Goal: Task Accomplishment & Management: Use online tool/utility

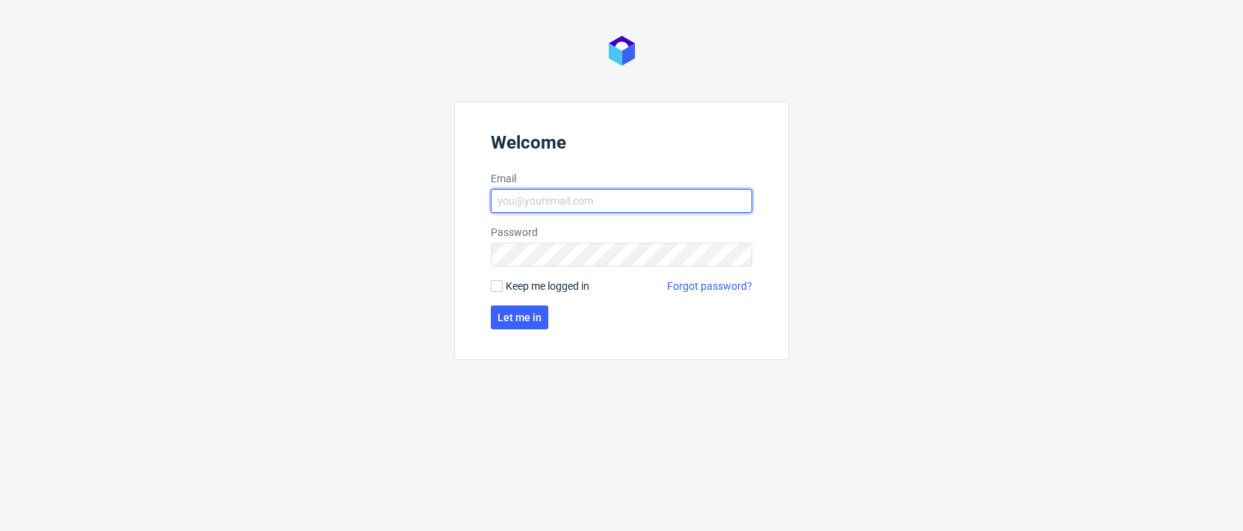
click at [557, 212] on input "Email" at bounding box center [621, 201] width 261 height 24
type input "dominika.piatek@packhelp.com"
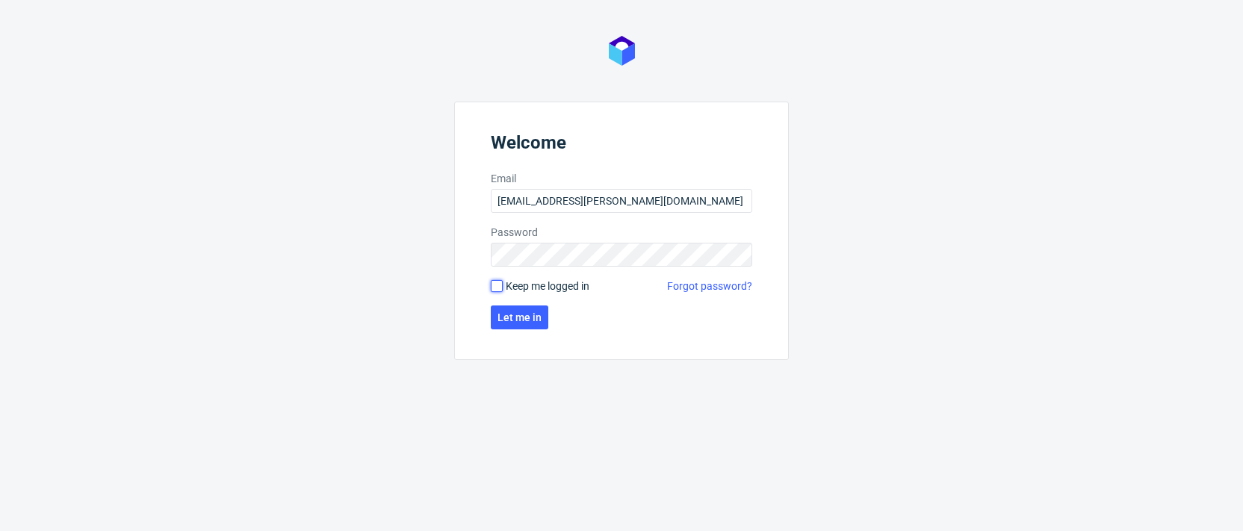
click at [500, 284] on input "Keep me logged in" at bounding box center [497, 286] width 12 height 12
checkbox input "true"
click at [520, 325] on button "Let me in" at bounding box center [520, 318] width 58 height 24
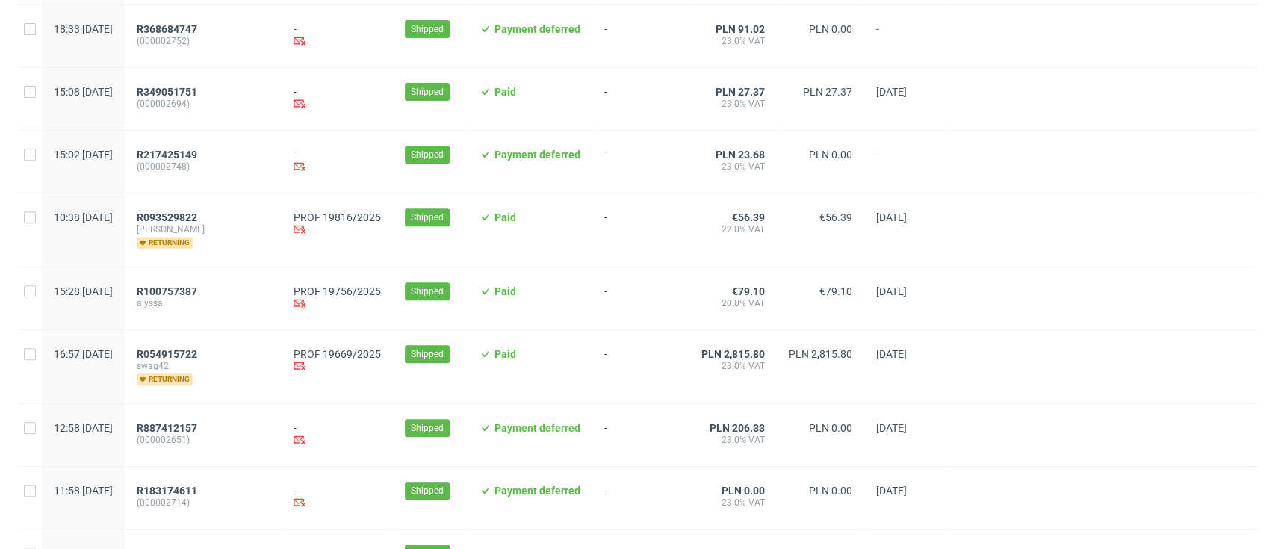
scroll to position [398, 0]
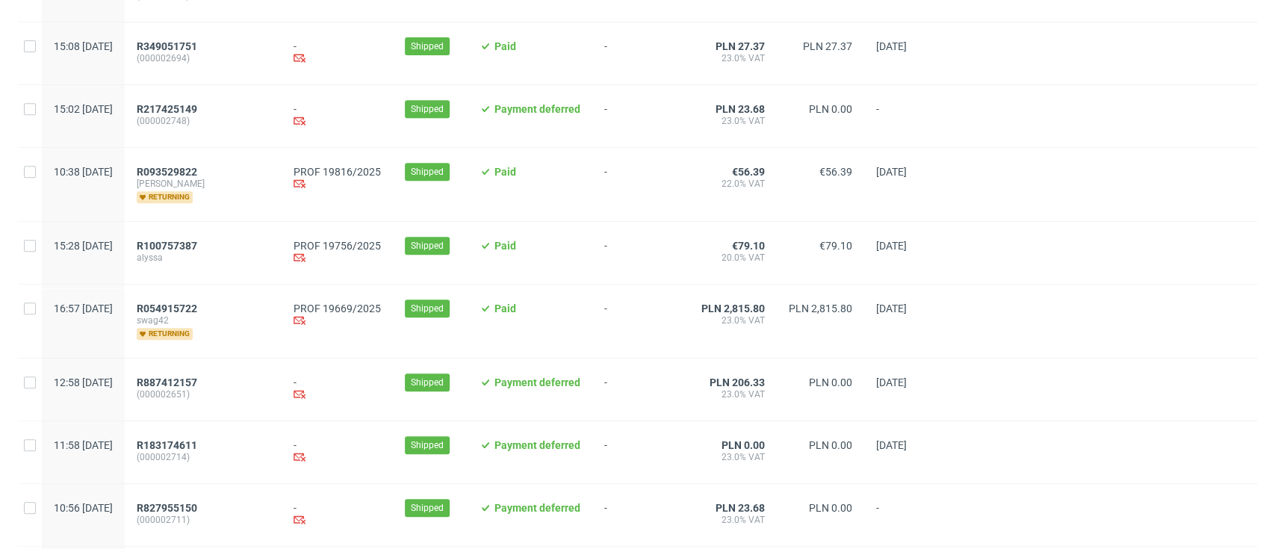
click at [270, 194] on div "R093529822 michele returning" at bounding box center [203, 184] width 133 height 37
click at [197, 173] on span "R093529822" at bounding box center [167, 172] width 61 height 12
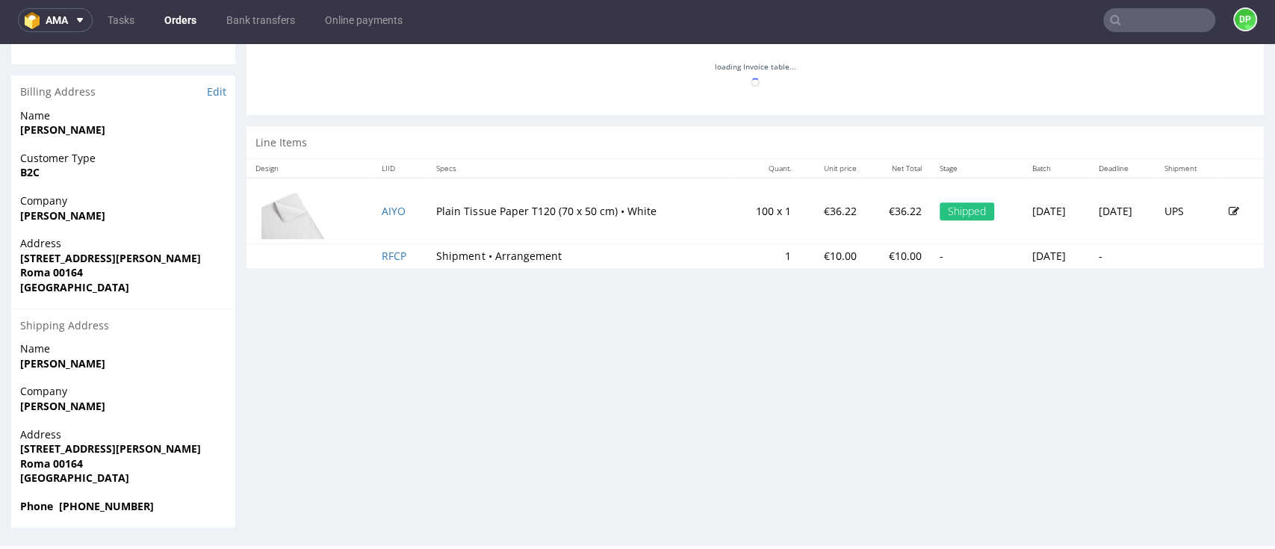
scroll to position [496, 0]
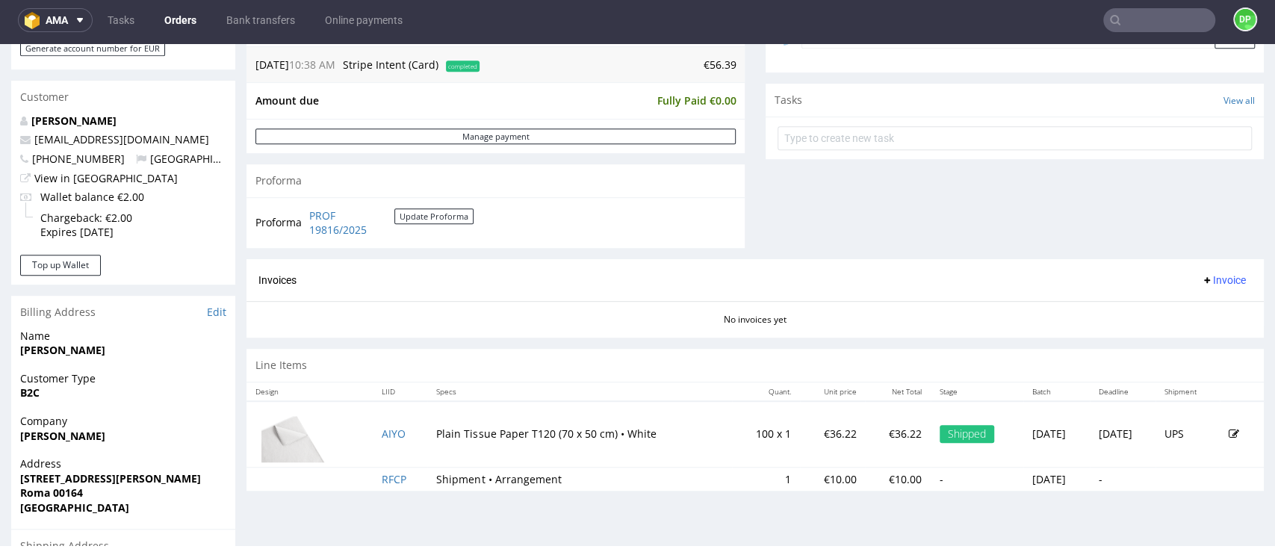
click at [1201, 280] on span "Invoice" at bounding box center [1223, 280] width 45 height 12
click at [1178, 310] on span "Generate" at bounding box center [1193, 311] width 72 height 15
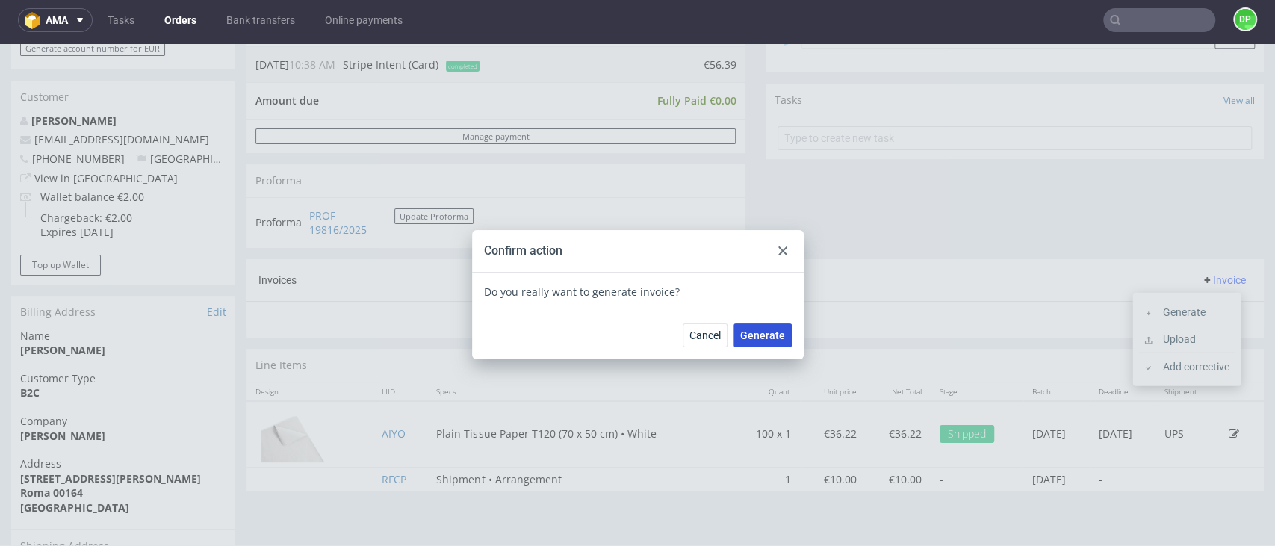
click at [747, 336] on span "Generate" at bounding box center [762, 335] width 45 height 10
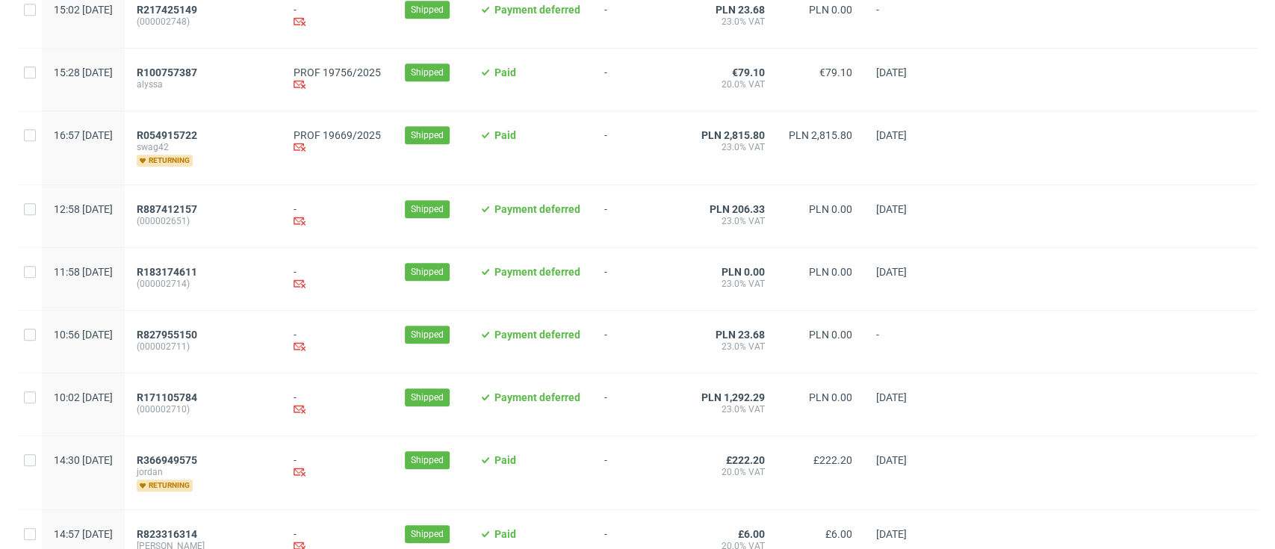
scroll to position [398, 0]
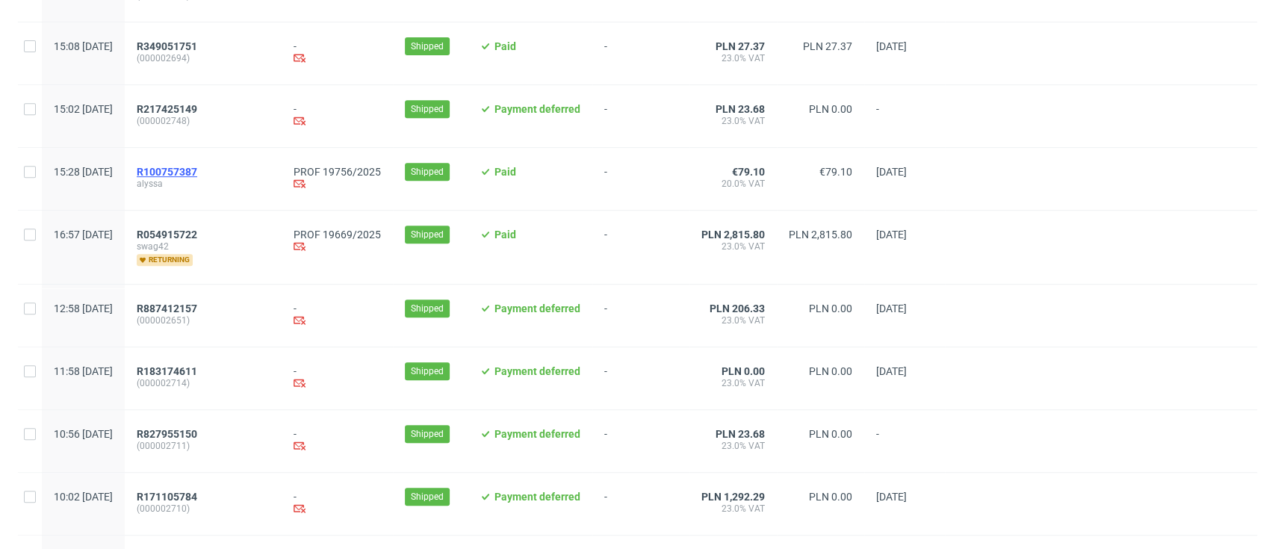
click at [197, 171] on span "R100757387" at bounding box center [167, 172] width 61 height 12
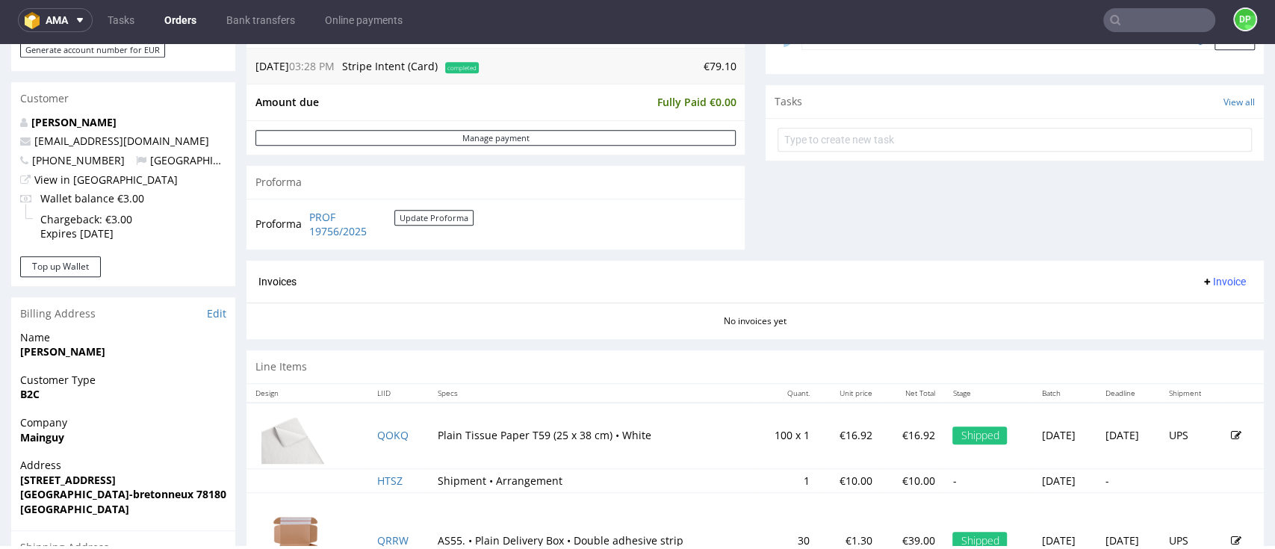
scroll to position [498, 0]
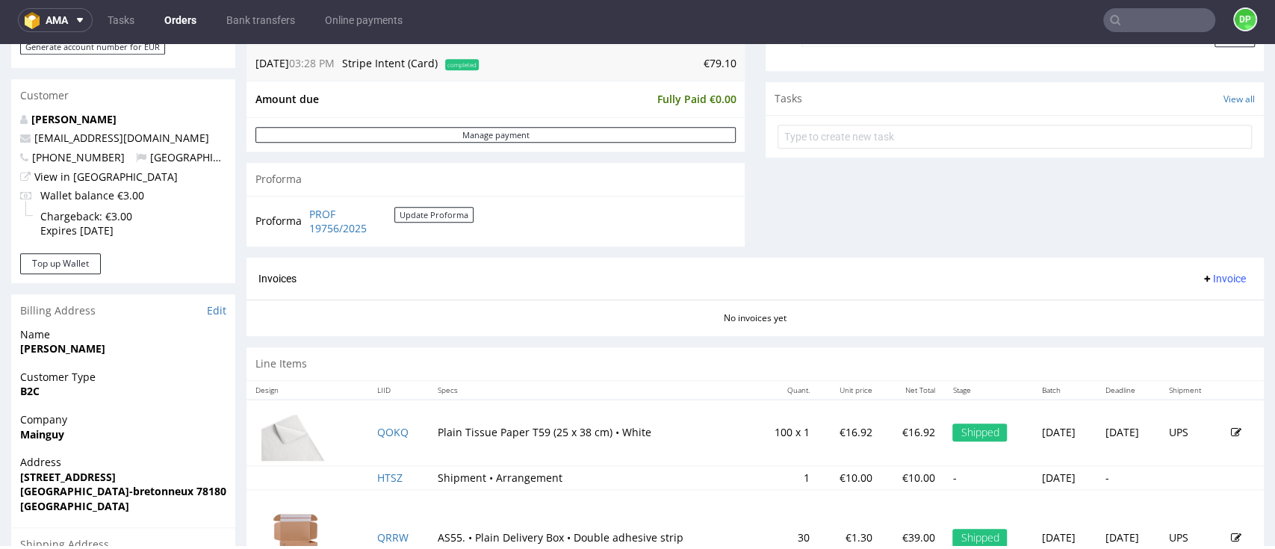
click at [1201, 280] on span "Invoice" at bounding box center [1223, 279] width 45 height 12
click at [1176, 306] on span "Generate" at bounding box center [1193, 310] width 72 height 15
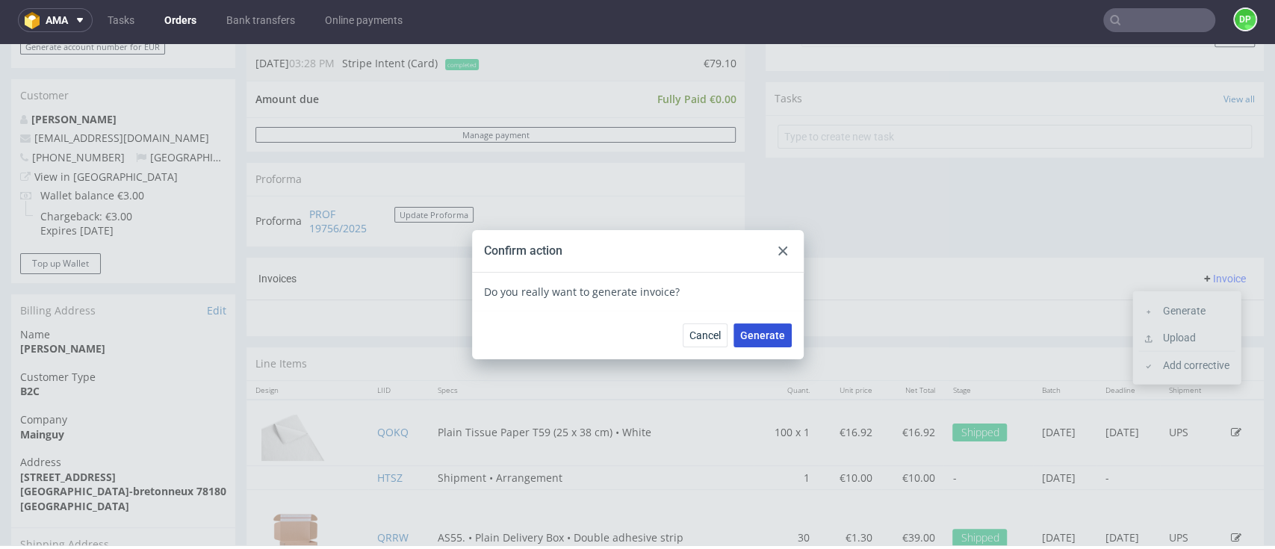
click at [754, 335] on span "Generate" at bounding box center [762, 335] width 45 height 10
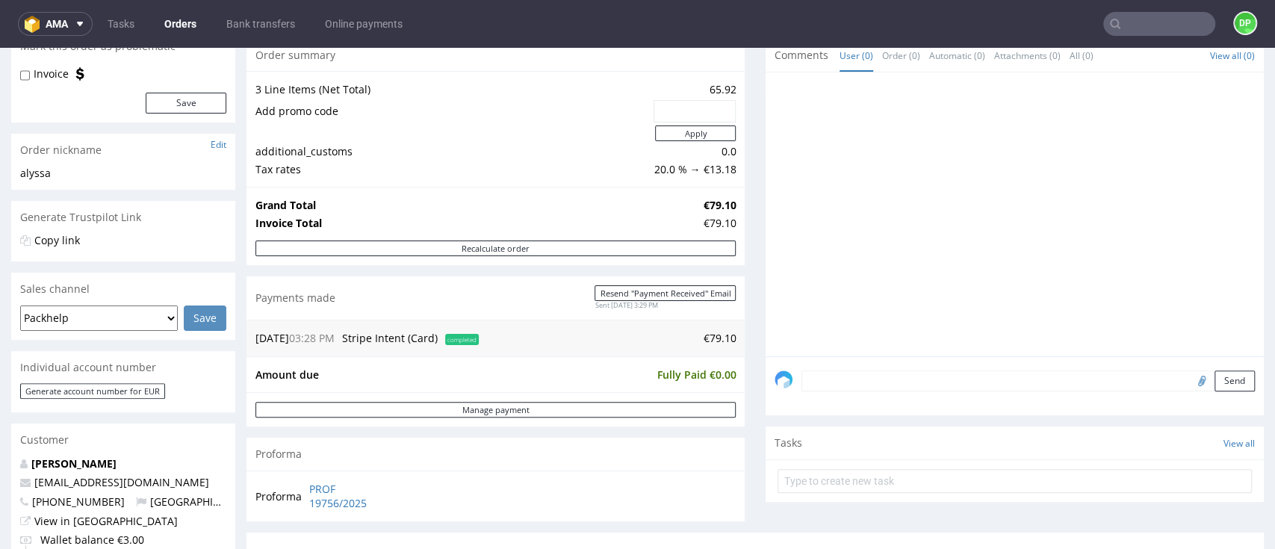
scroll to position [120, 0]
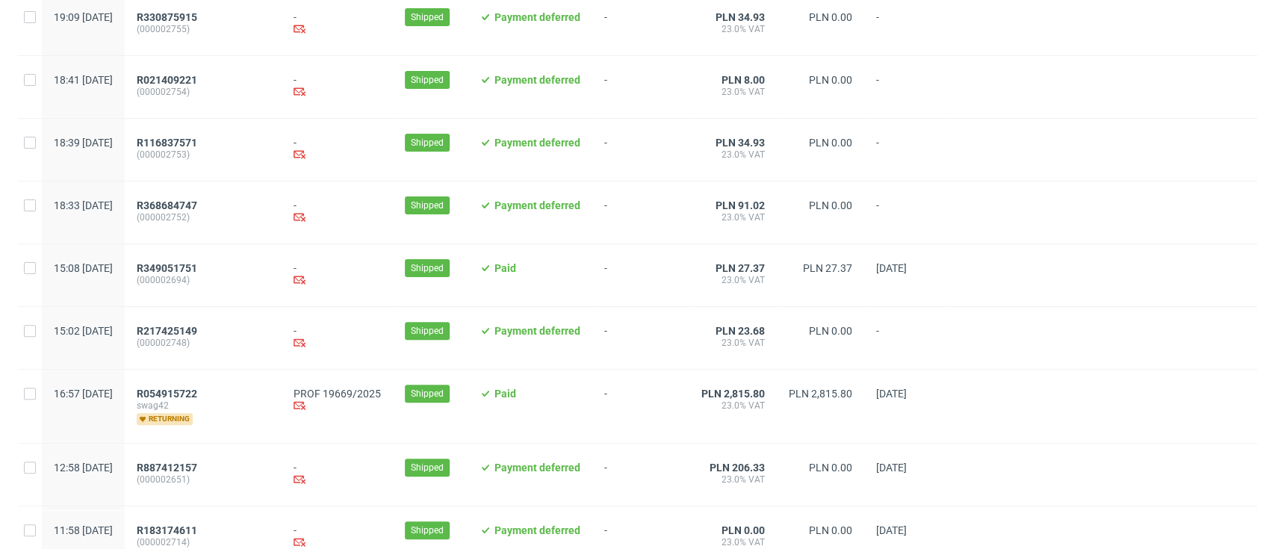
scroll to position [398, 0]
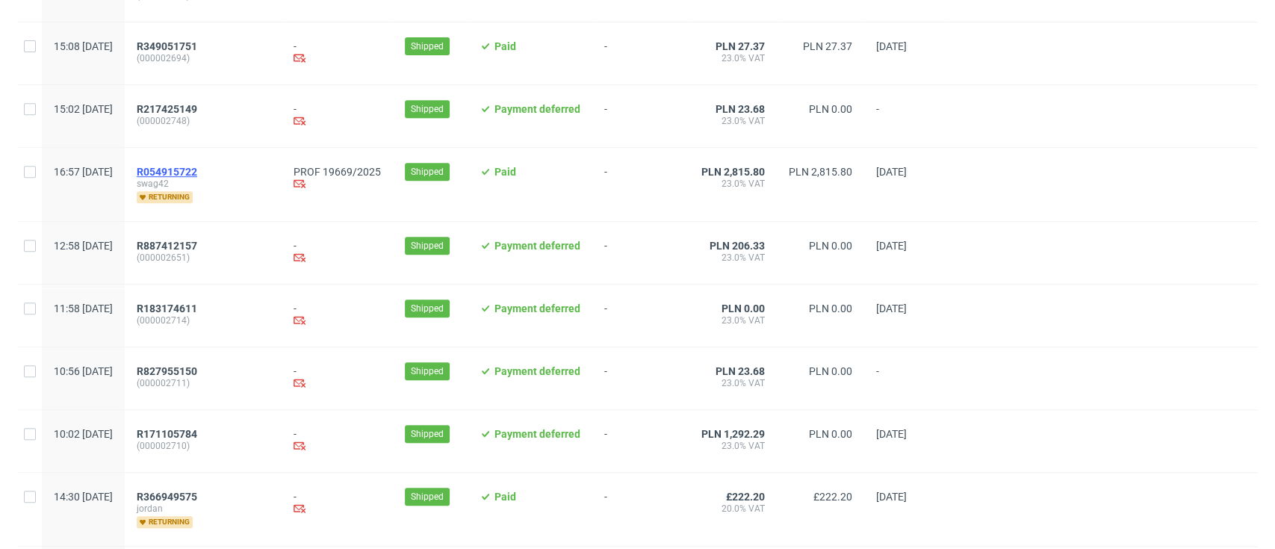
click at [197, 171] on span "R054915722" at bounding box center [167, 172] width 61 height 12
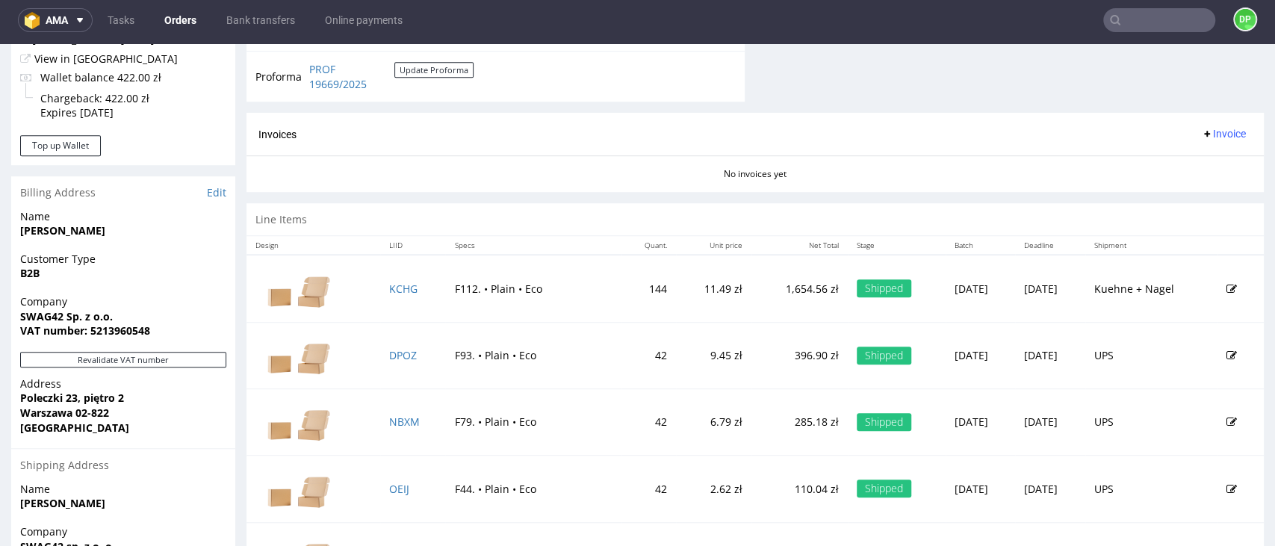
scroll to position [657, 0]
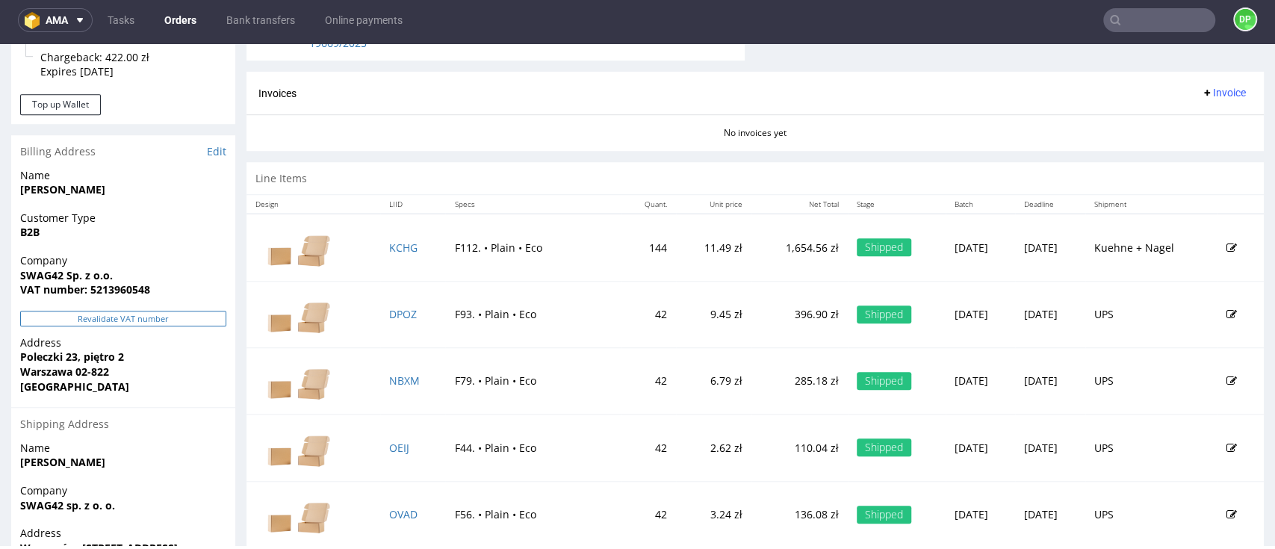
click at [96, 323] on button "Revalidate VAT number" at bounding box center [123, 319] width 206 height 16
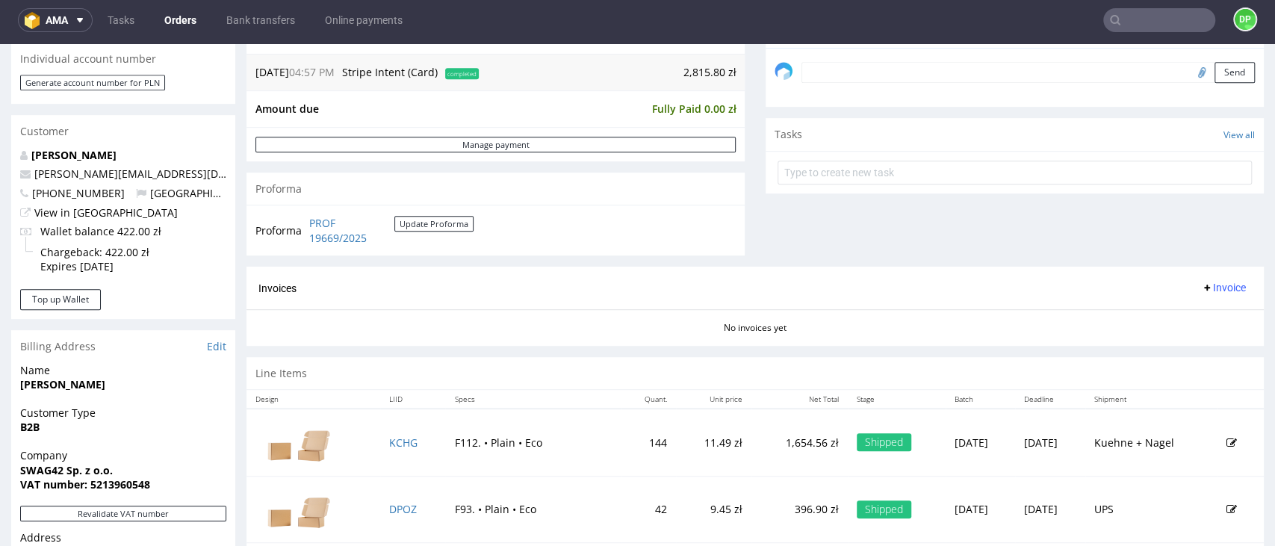
scroll to position [457, 0]
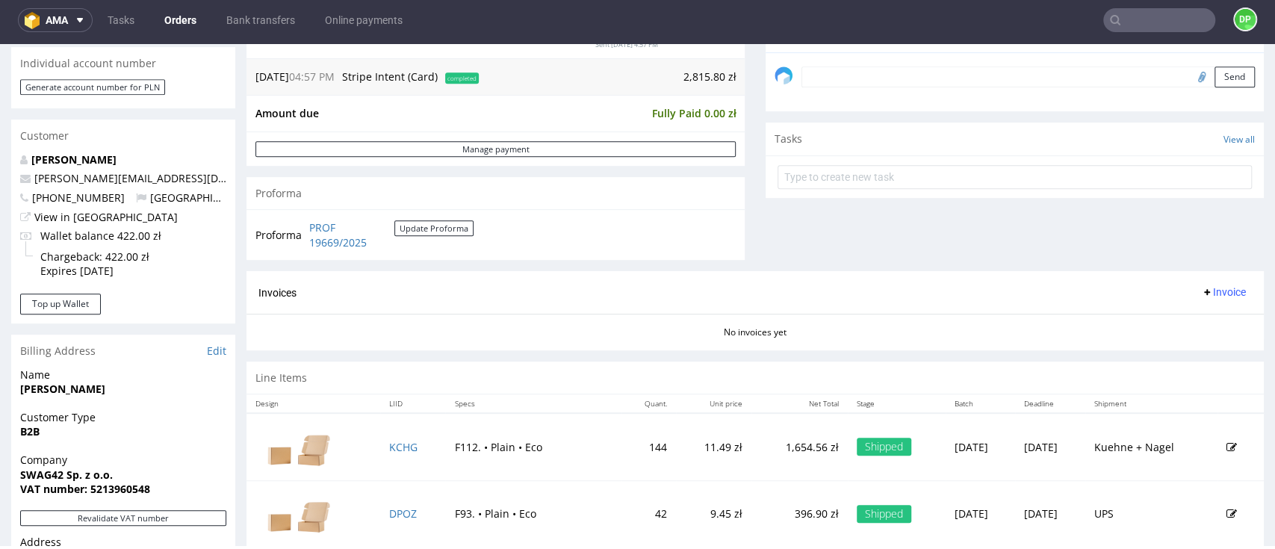
click at [1201, 294] on span "Invoice" at bounding box center [1223, 292] width 45 height 12
click at [1184, 318] on span "Generate" at bounding box center [1193, 323] width 72 height 15
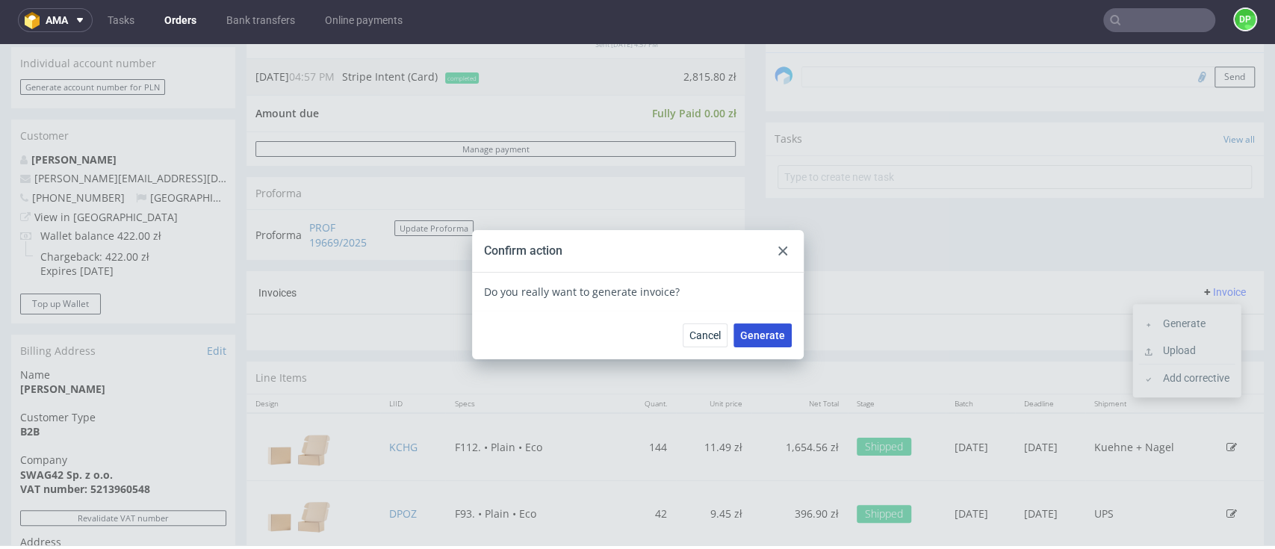
click at [745, 343] on button "Generate" at bounding box center [763, 335] width 58 height 24
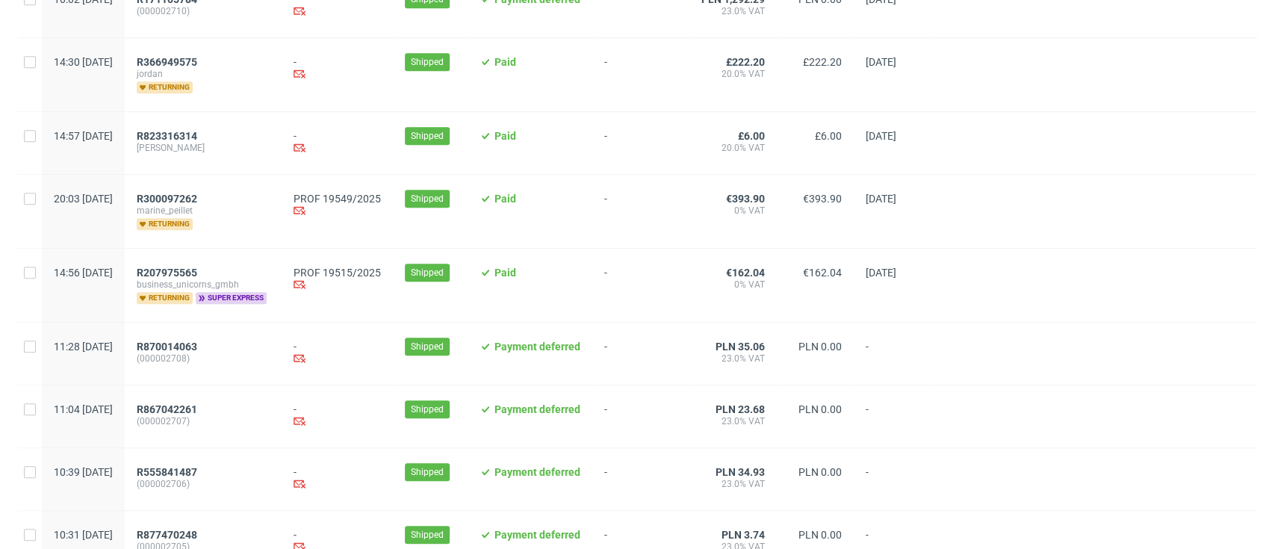
scroll to position [796, 0]
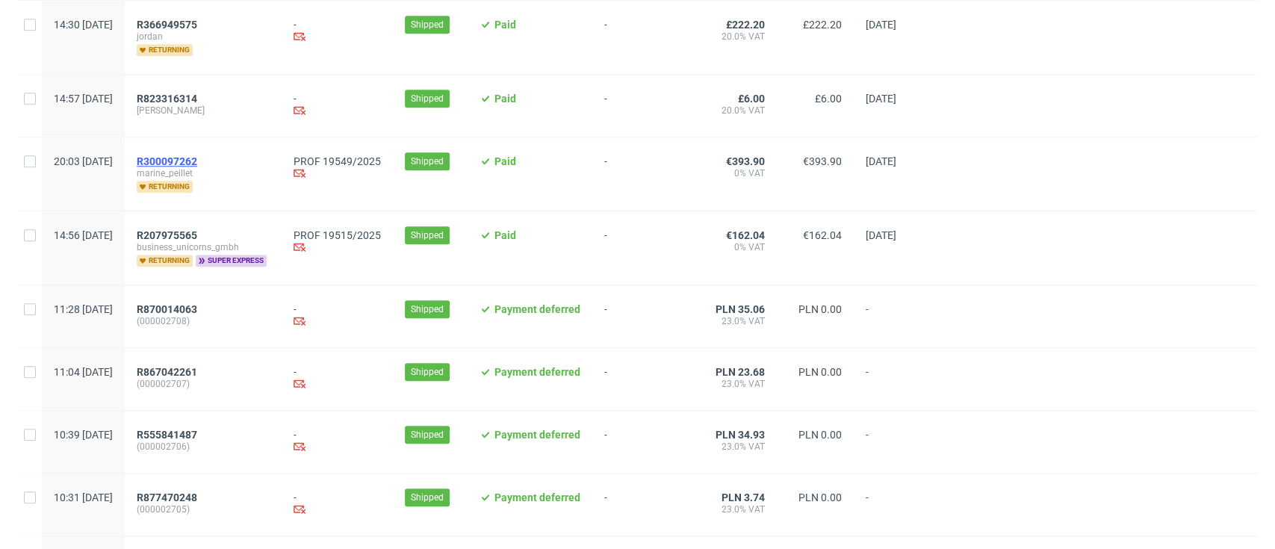
click at [197, 166] on span "R300097262" at bounding box center [167, 161] width 61 height 12
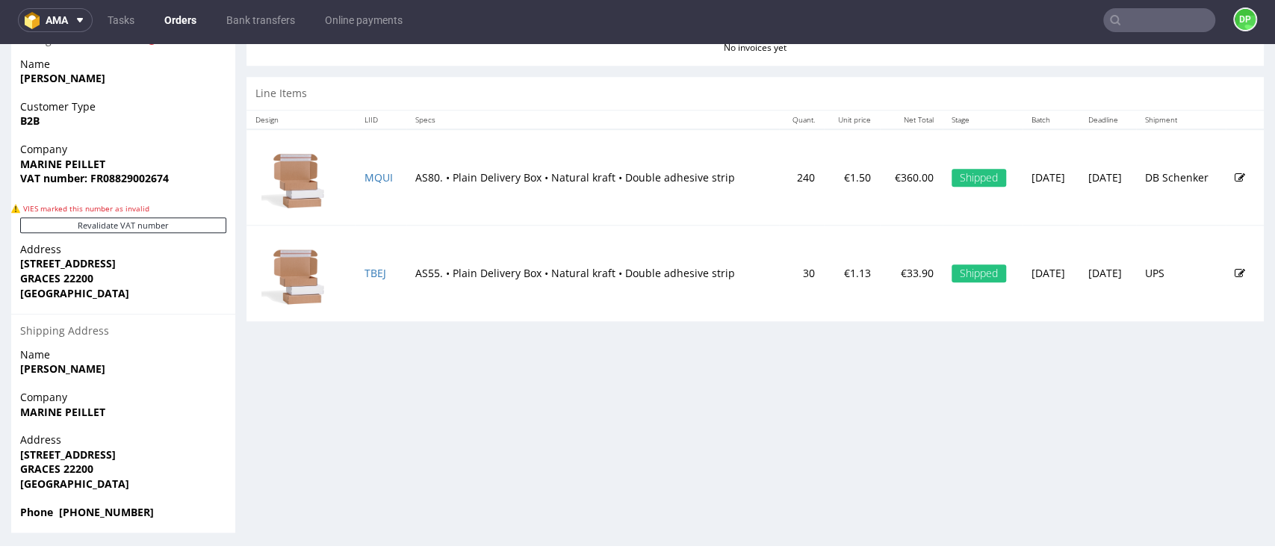
scroll to position [774, 0]
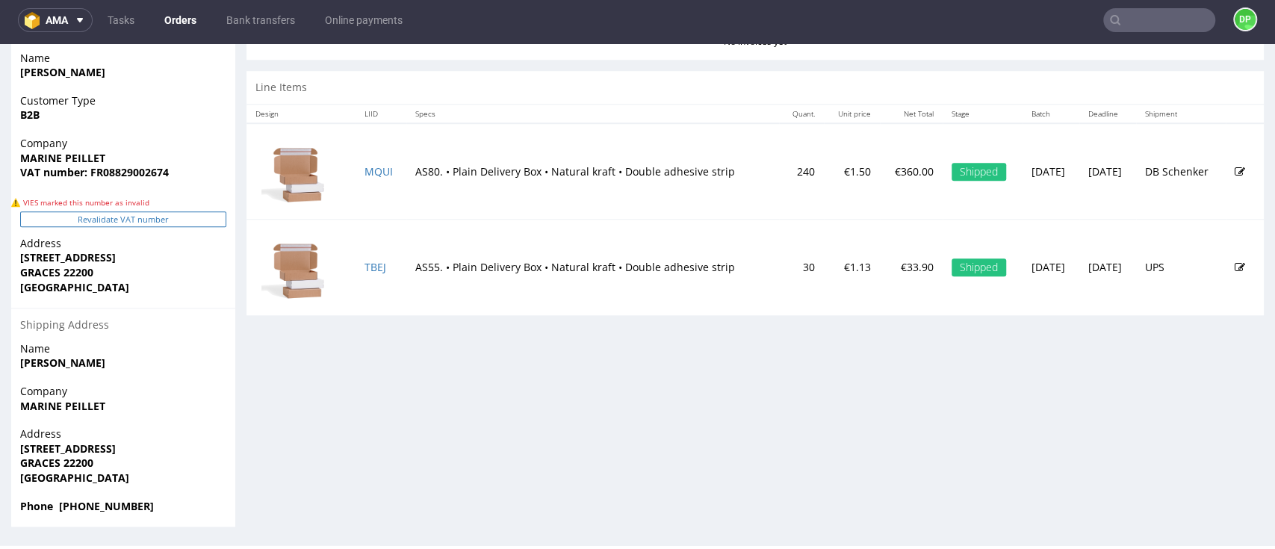
click at [98, 220] on button "Revalidate VAT number" at bounding box center [123, 219] width 206 height 16
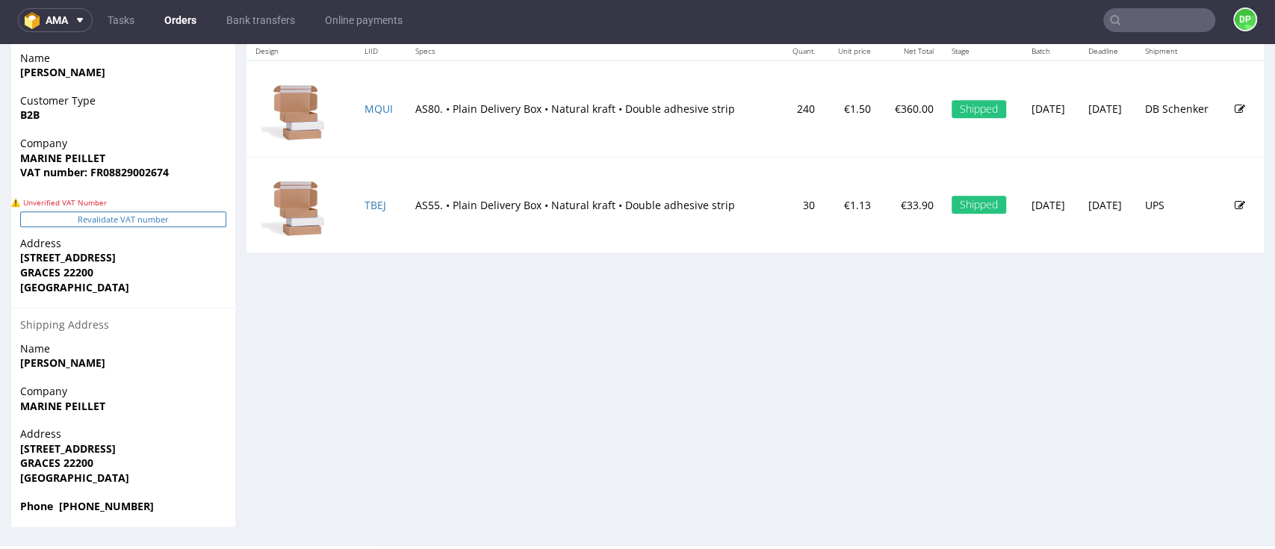
click at [146, 217] on button "Revalidate VAT number" at bounding box center [123, 219] width 206 height 16
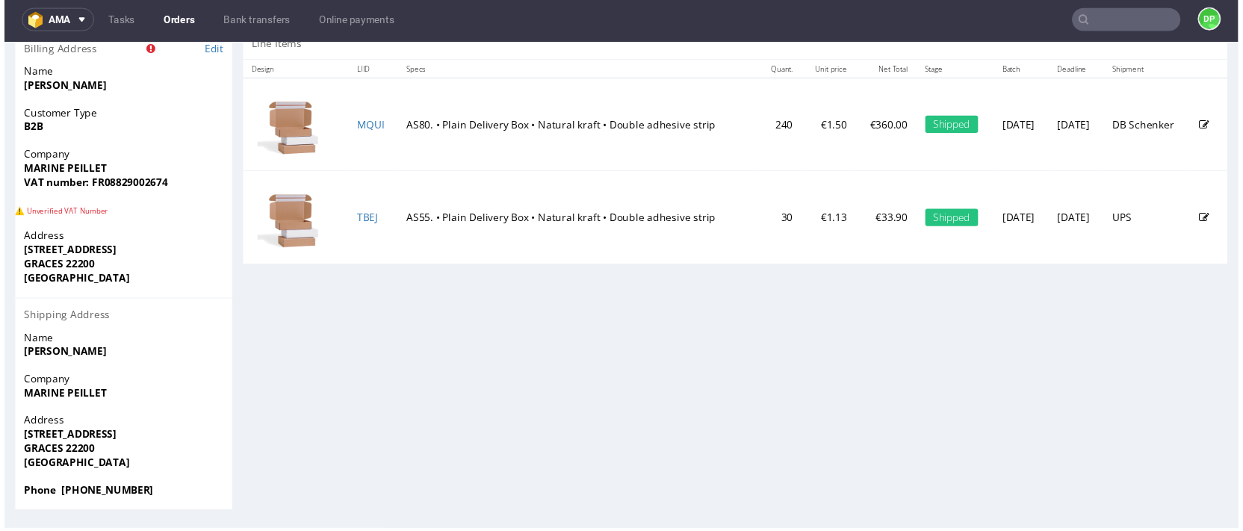
scroll to position [758, 0]
